Goal: Information Seeking & Learning: Learn about a topic

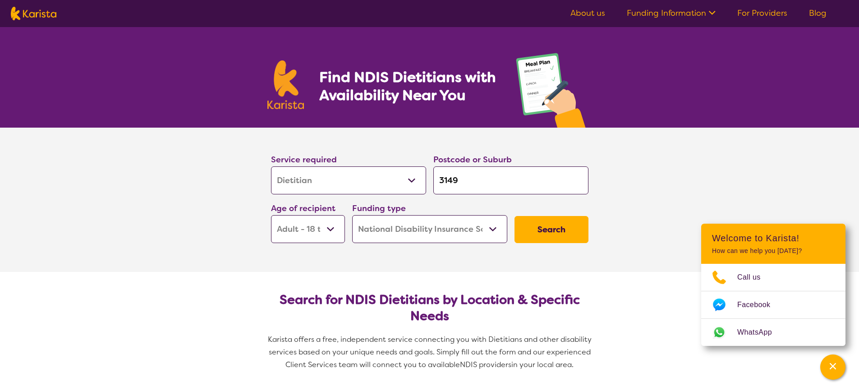
select select "Dietitian"
select select "AD"
select select "NDIS"
select select "Dietitian"
select select "AD"
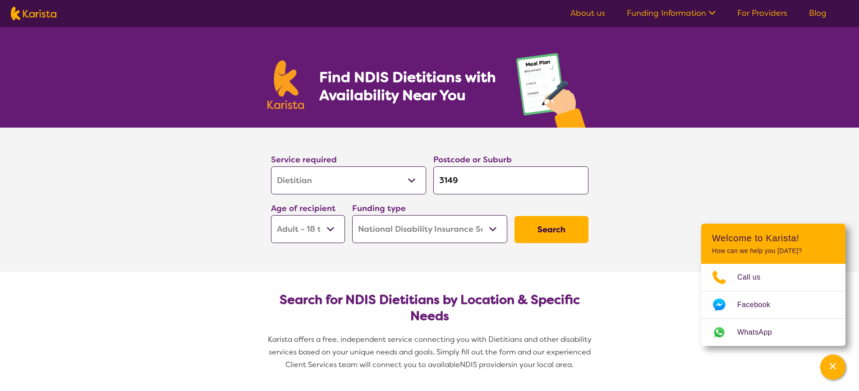
select select "NDIS"
click at [463, 179] on input "3149" at bounding box center [510, 180] width 155 height 28
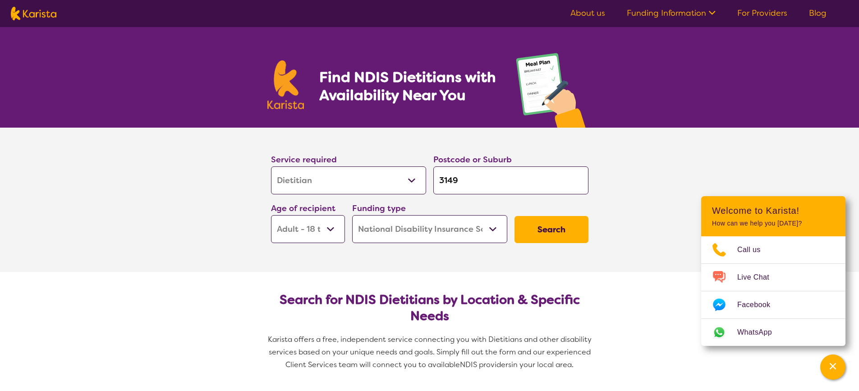
click at [451, 176] on input "3149" at bounding box center [510, 180] width 155 height 28
click at [460, 177] on input "3149" at bounding box center [510, 180] width 155 height 28
type input "314"
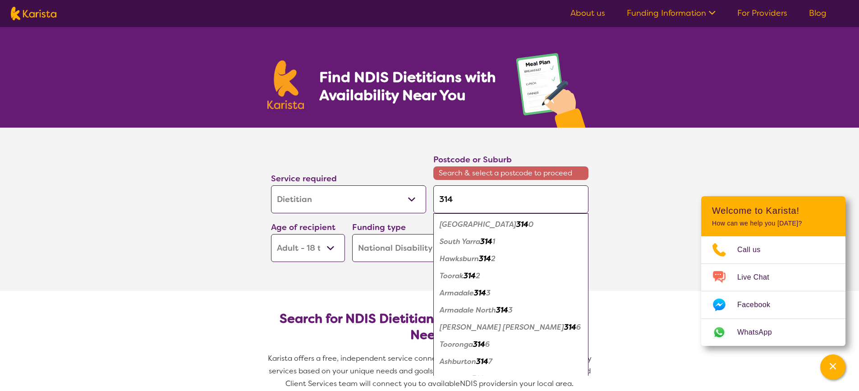
type input "31"
type input "3"
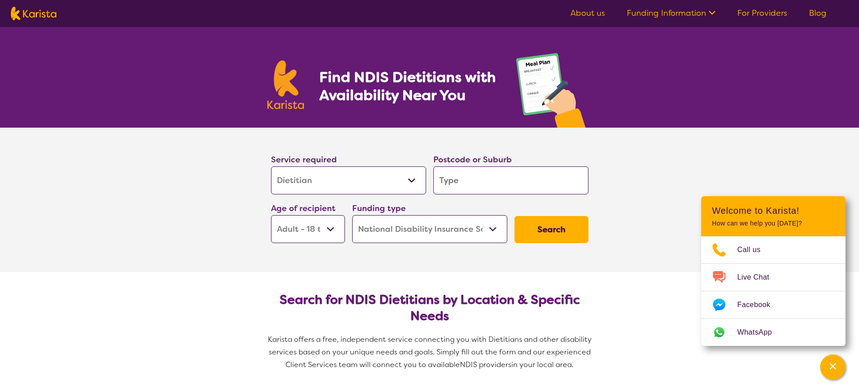
type input "c"
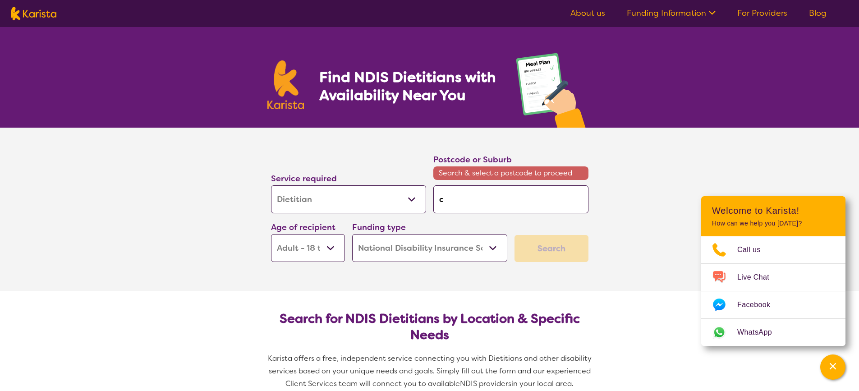
type input "co"
type input "cob"
type input "cobu"
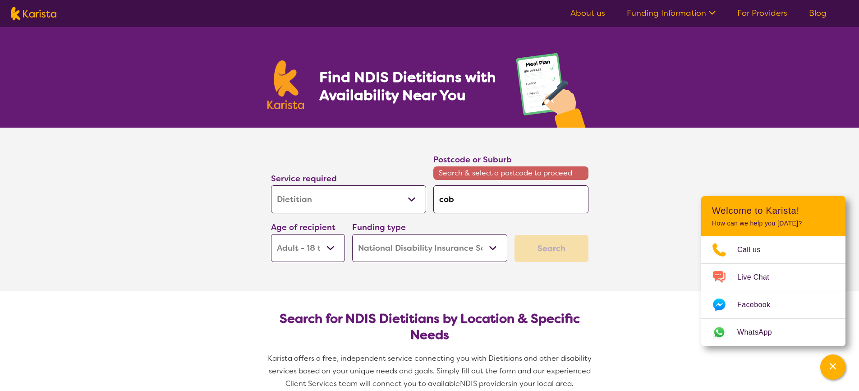
type input "cobu"
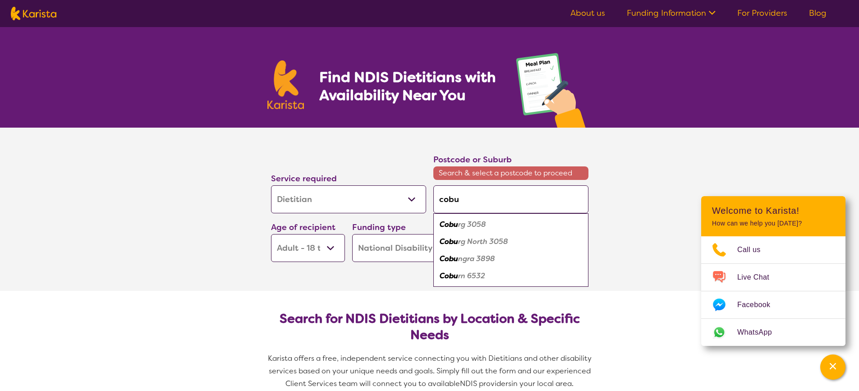
type input "cobur"
type input "[GEOGRAPHIC_DATA]"
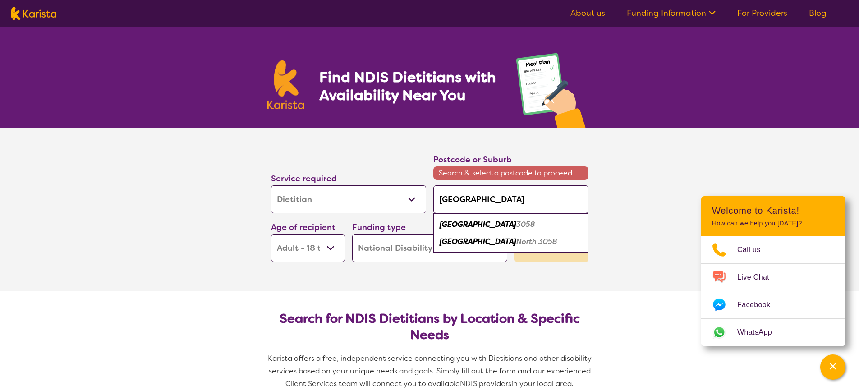
click at [463, 228] on em "[GEOGRAPHIC_DATA]" at bounding box center [477, 224] width 77 height 9
type input "3058"
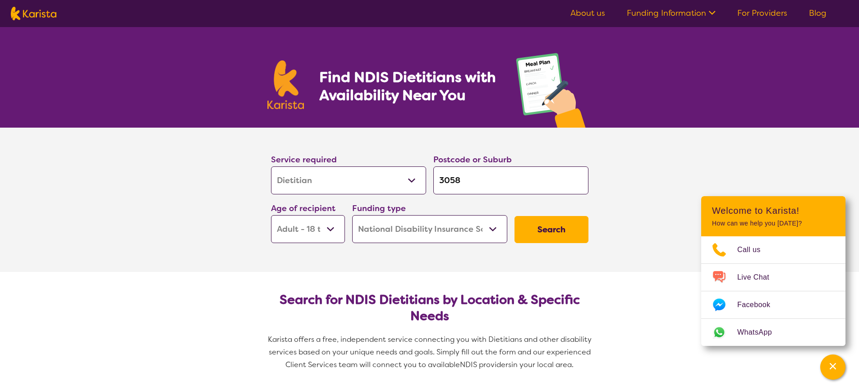
click at [330, 226] on select "Early Childhood - 0 to 9 Child - 10 to 11 Adolescent - 12 to 17 Adult - 18 to 6…" at bounding box center [308, 229] width 74 height 28
select select "AS"
click at [271, 215] on select "Early Childhood - 0 to 9 Child - 10 to 11 Adolescent - 12 to 17 Adult - 18 to 6…" at bounding box center [308, 229] width 74 height 28
select select "AS"
click at [494, 229] on select "Home Care Package (HCP) National Disability Insurance Scheme (NDIS) I don't know" at bounding box center [429, 229] width 155 height 28
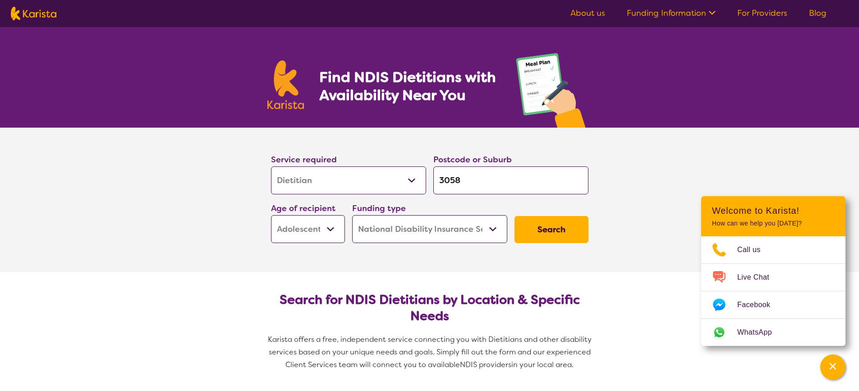
click at [352, 215] on select "Home Care Package (HCP) National Disability Insurance Scheme (NDIS) I don't know" at bounding box center [429, 229] width 155 height 28
click at [554, 228] on button "Search" at bounding box center [551, 229] width 74 height 27
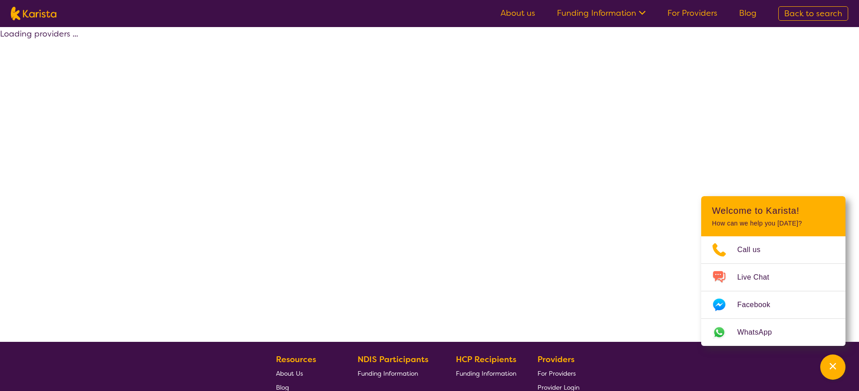
select select "by_score"
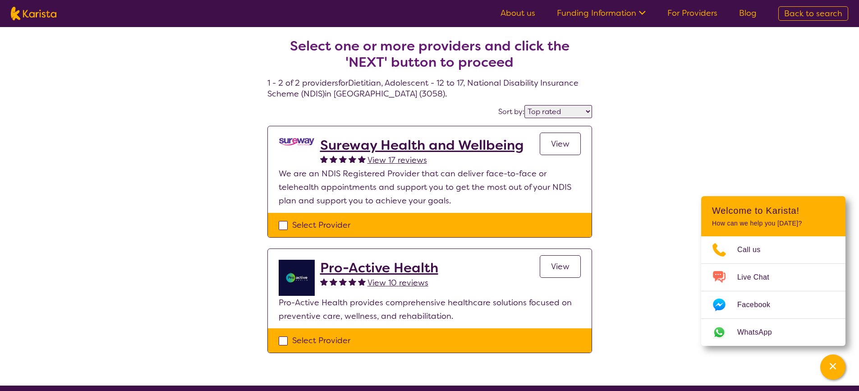
click at [382, 143] on h2 "Sureway Health and Wellbeing" at bounding box center [421, 145] width 203 height 16
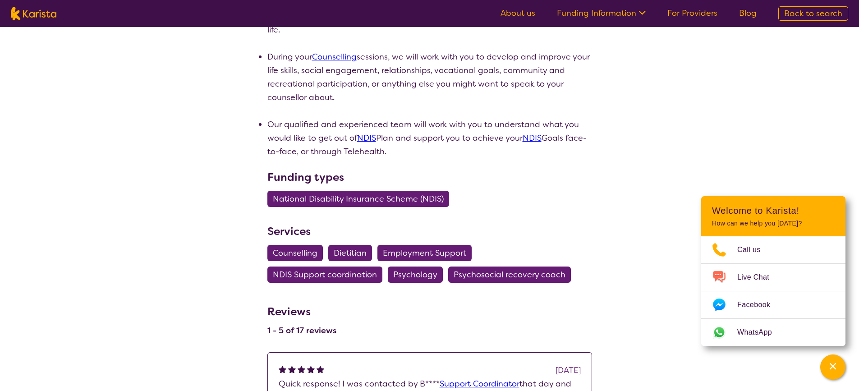
scroll to position [496, 0]
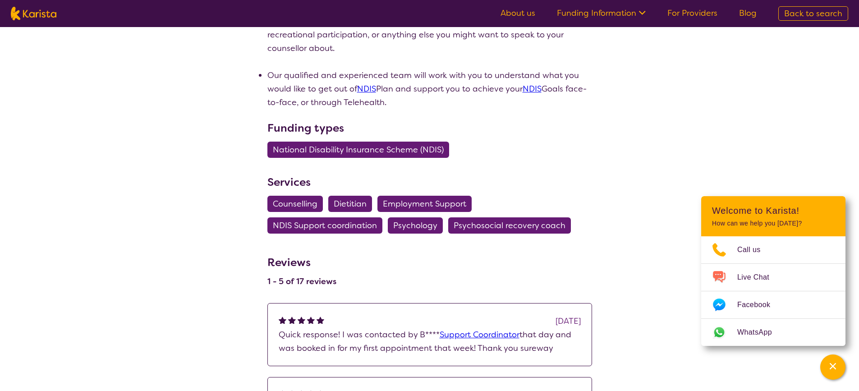
click at [358, 198] on span "Dietitian" at bounding box center [350, 204] width 33 height 16
select select "Dietitian"
select select "AS"
select select "NDIS"
select select "Dietitian"
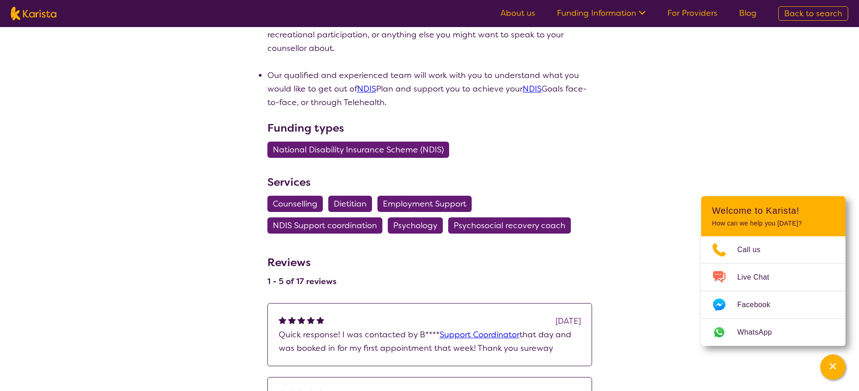
select select "AS"
select select "NDIS"
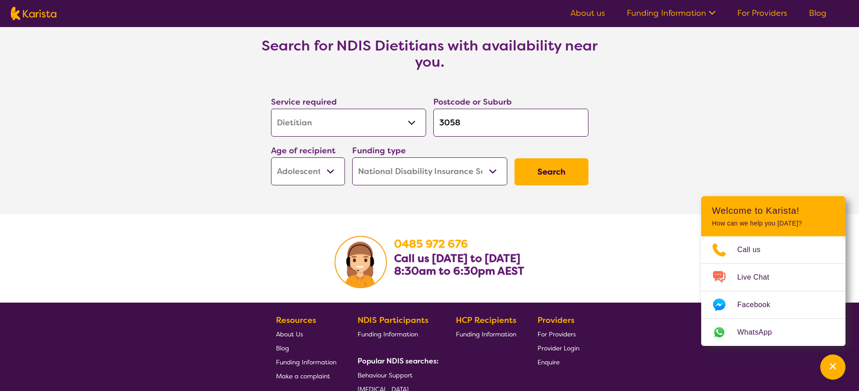
scroll to position [1397, 0]
click at [564, 181] on button "Search" at bounding box center [551, 171] width 74 height 27
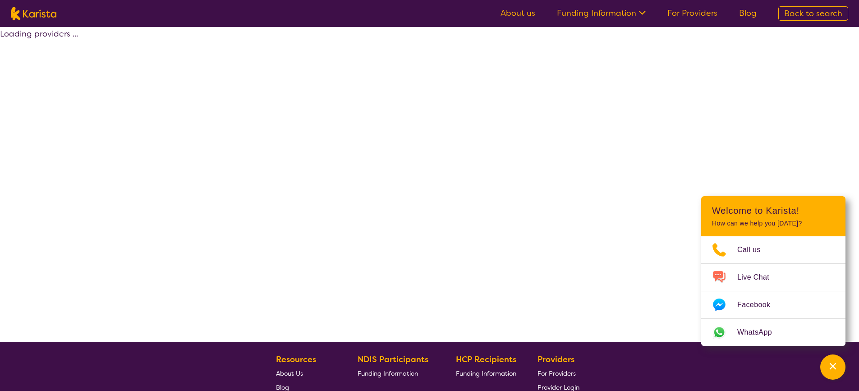
select select "by_score"
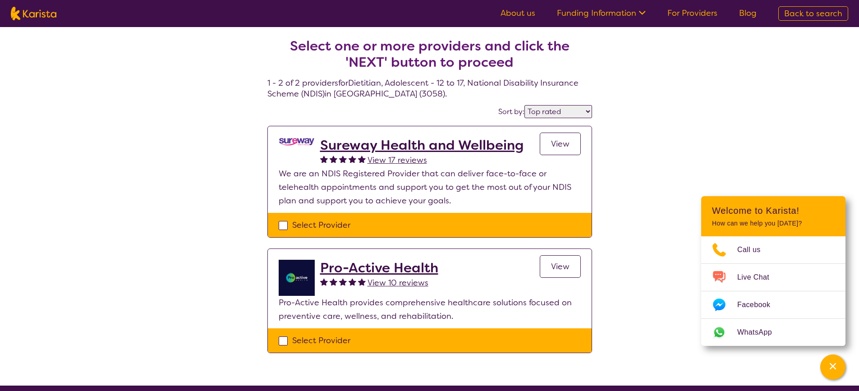
click at [377, 270] on h2 "Pro-Active Health" at bounding box center [379, 268] width 118 height 16
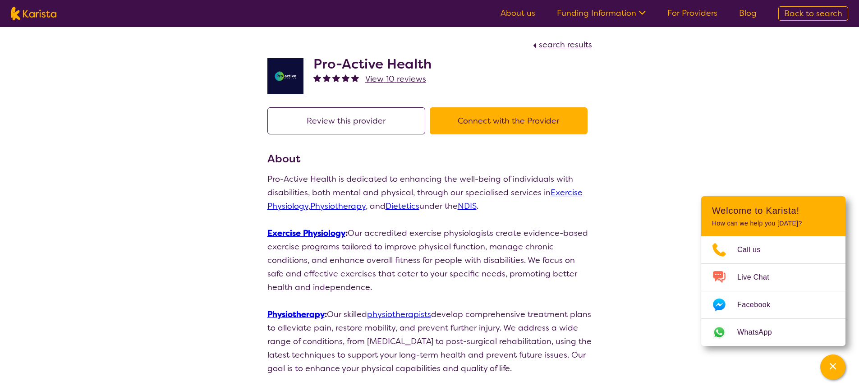
click at [402, 203] on link "Dietetics" at bounding box center [402, 206] width 34 height 11
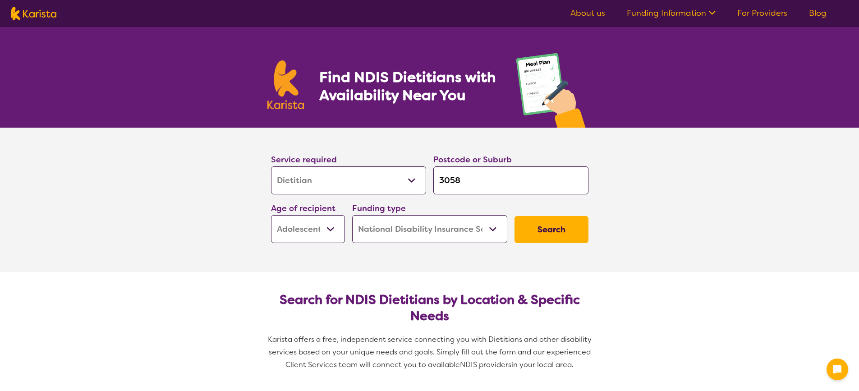
select select "Dietitian"
select select "AS"
select select "NDIS"
select select "Dietitian"
select select "AS"
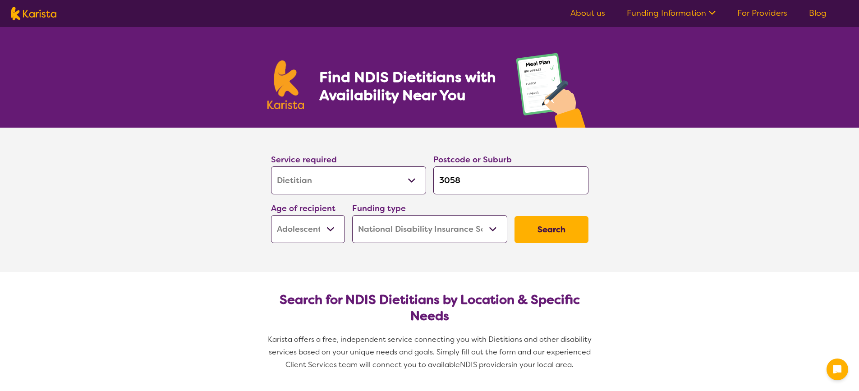
select select "NDIS"
